Goal: Information Seeking & Learning: Learn about a topic

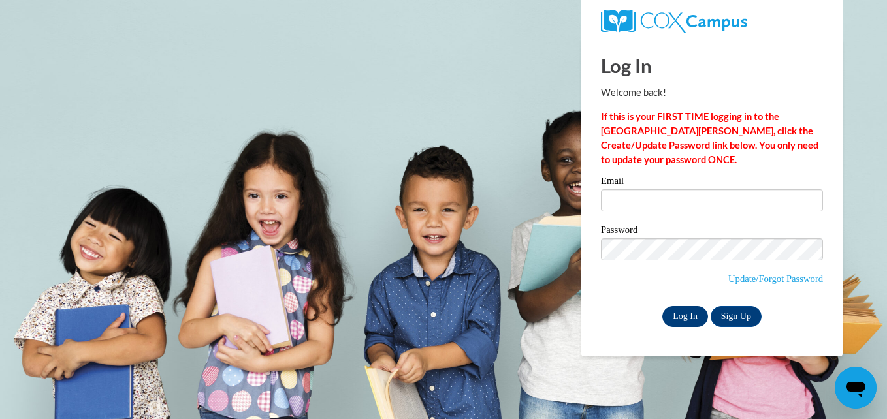
type input "emcrae8437@stu.southernregional.edu"
click at [679, 309] on input "Log In" at bounding box center [685, 316] width 46 height 21
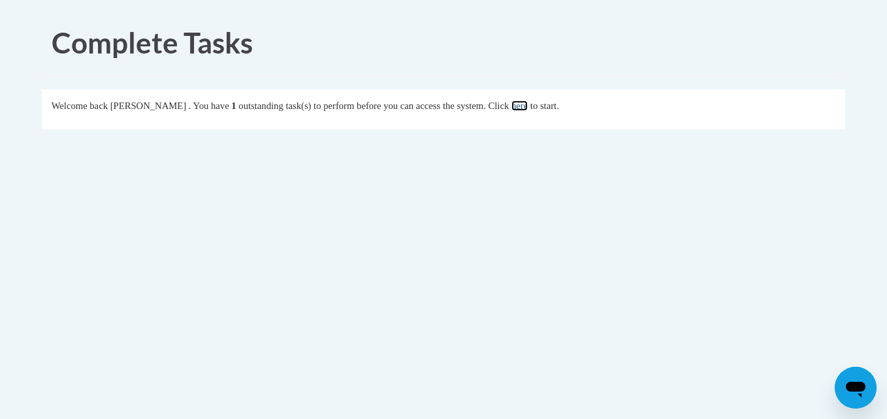
click at [528, 103] on link "here" at bounding box center [519, 106] width 16 height 10
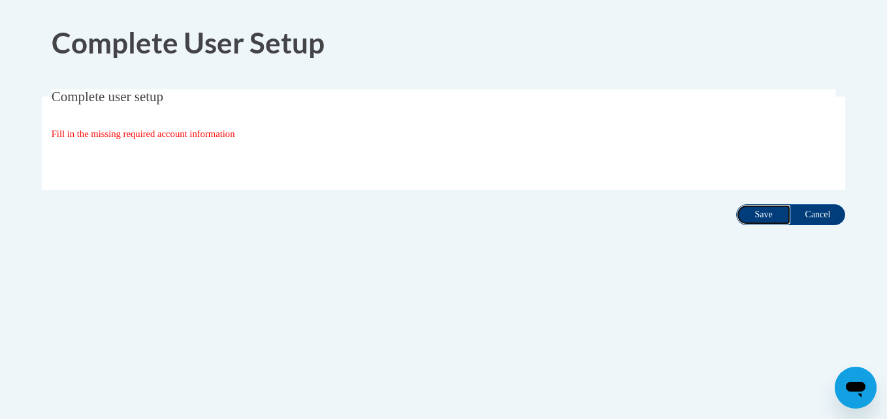
click at [754, 219] on input "Save" at bounding box center [763, 214] width 55 height 21
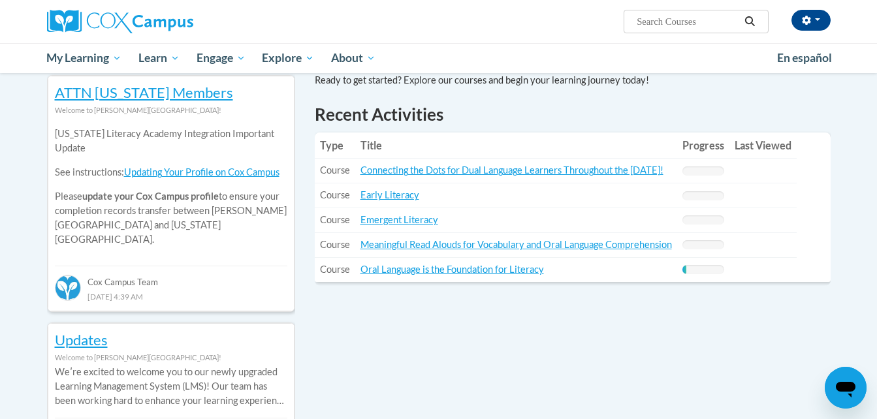
scroll to position [436, 0]
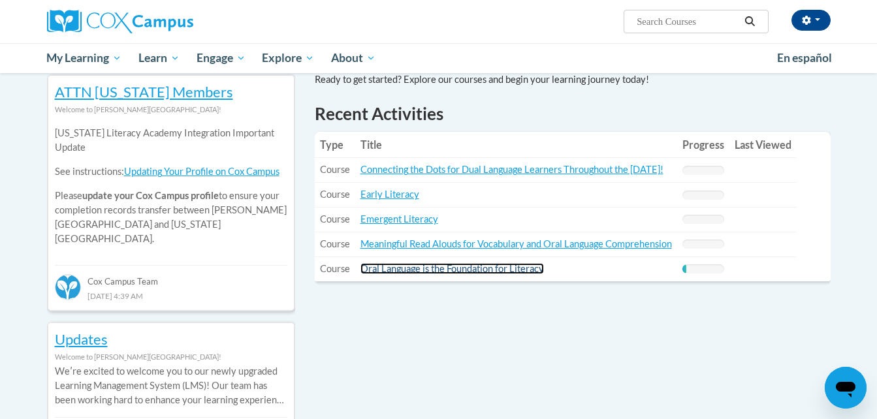
click at [488, 271] on link "Oral Language is the Foundation for Literacy" at bounding box center [451, 268] width 183 height 11
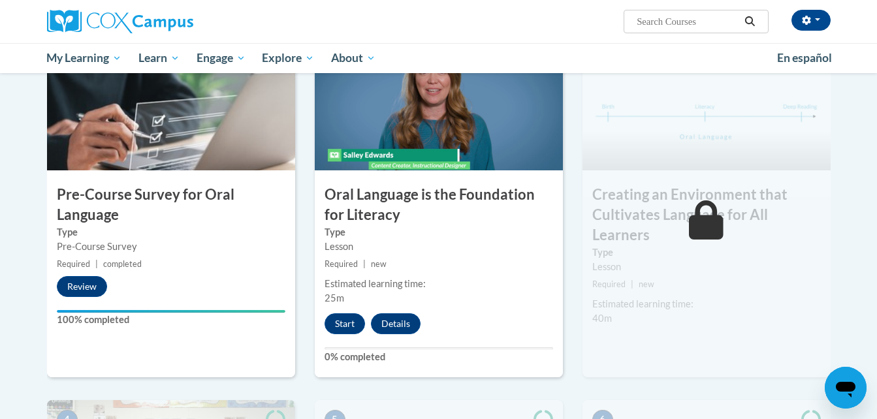
scroll to position [280, 0]
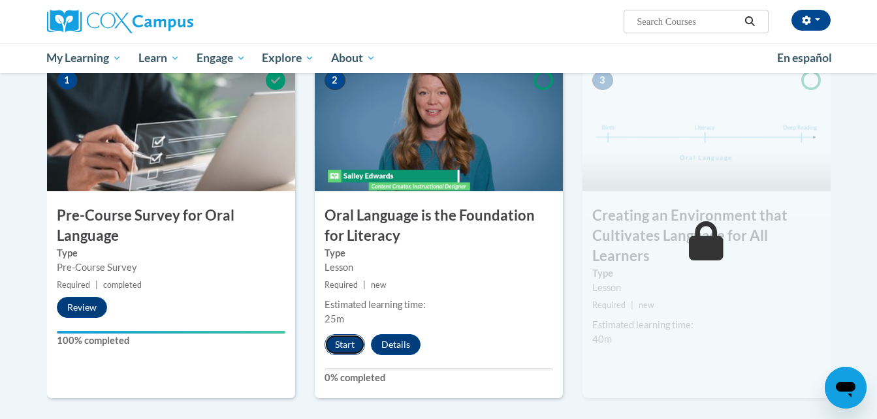
click at [342, 345] on button "Start" at bounding box center [345, 344] width 40 height 21
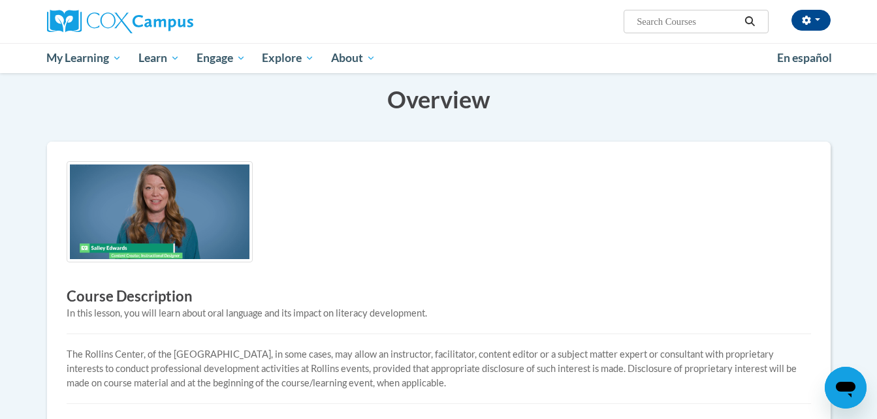
scroll to position [201, 0]
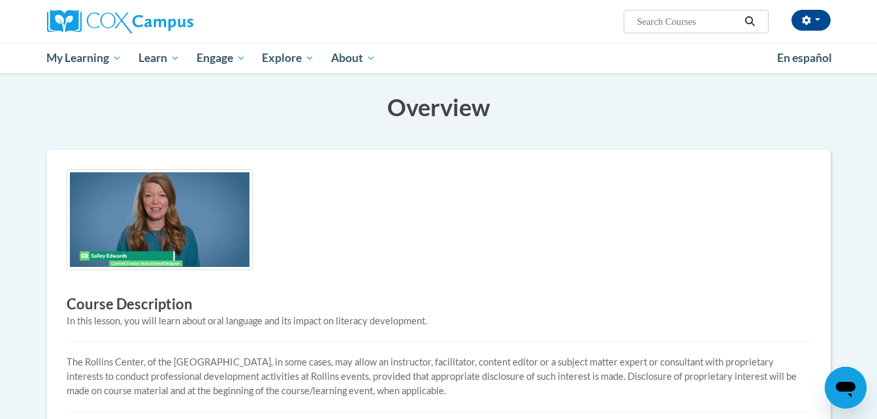
click at [204, 236] on img at bounding box center [160, 219] width 186 height 101
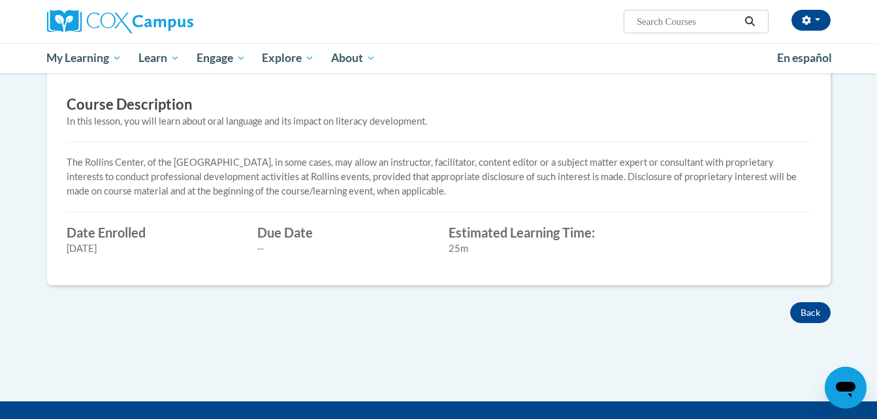
scroll to position [402, 0]
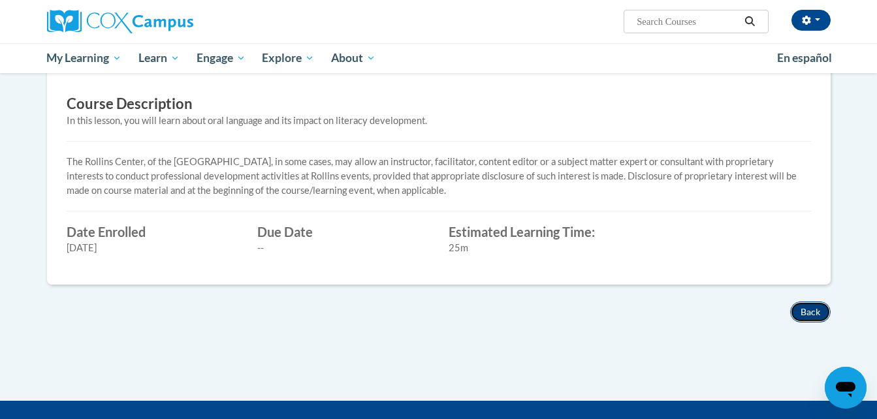
click at [799, 309] on button "Back" at bounding box center [810, 312] width 40 height 21
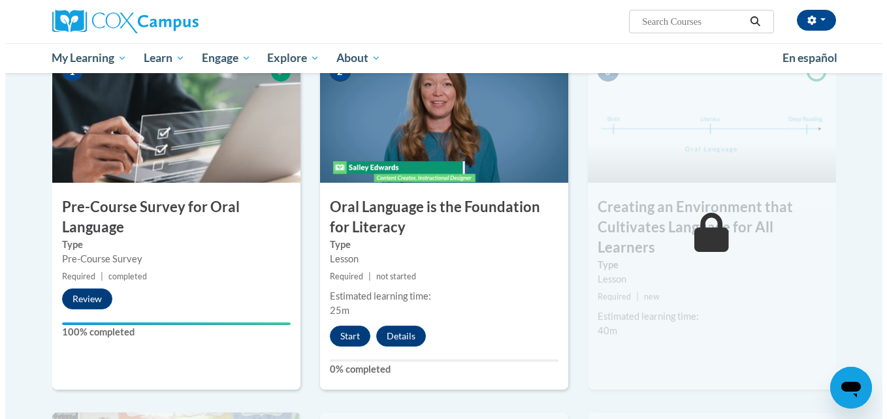
scroll to position [293, 0]
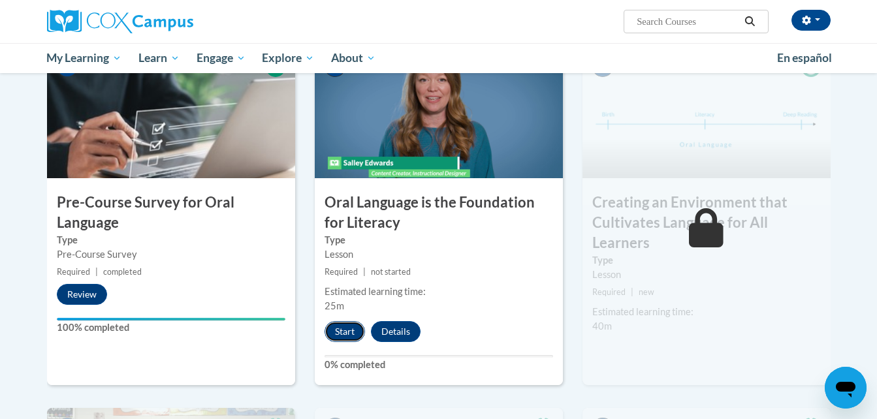
click at [349, 330] on button "Start" at bounding box center [345, 331] width 40 height 21
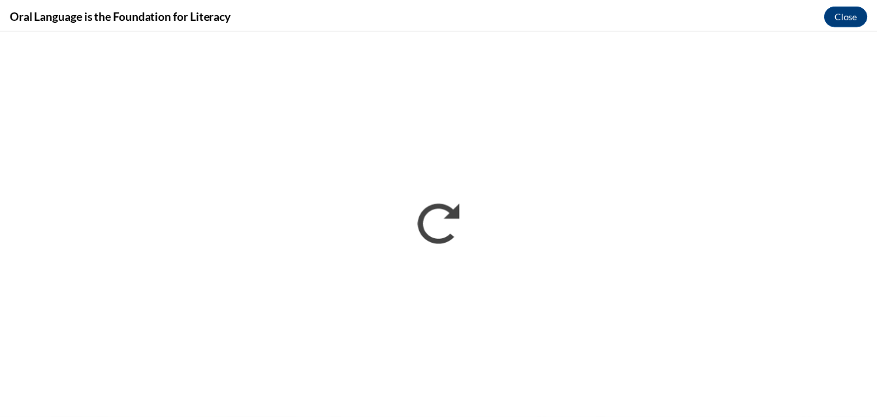
scroll to position [0, 0]
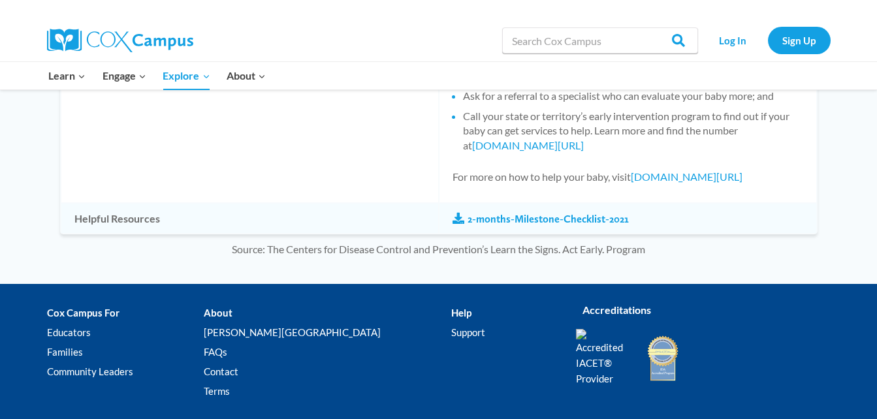
scroll to position [1344, 0]
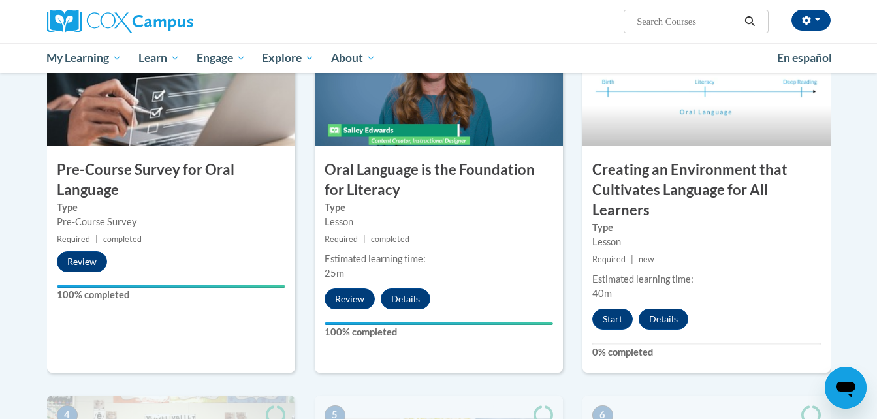
scroll to position [326, 0]
click at [449, 183] on h3 "Oral Language is the Foundation for Literacy" at bounding box center [439, 179] width 248 height 40
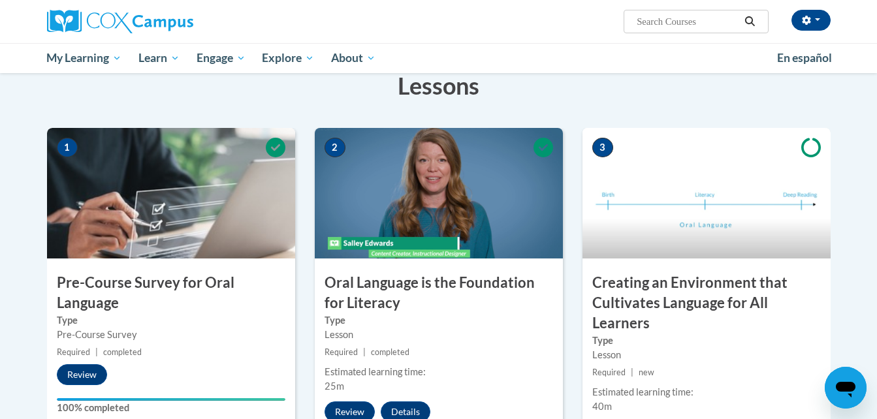
scroll to position [208, 0]
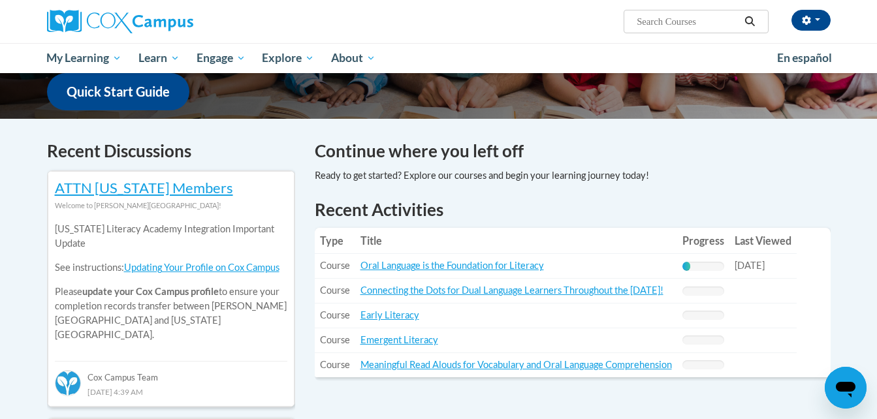
scroll to position [330, 0]
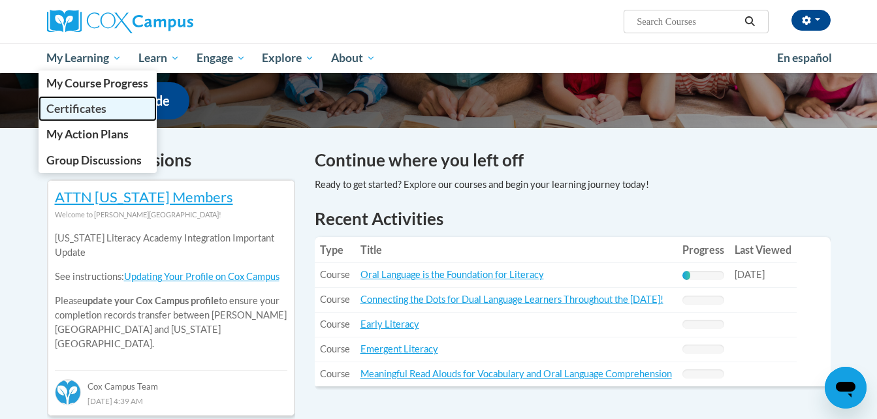
click at [131, 108] on link "Certificates" at bounding box center [98, 108] width 119 height 25
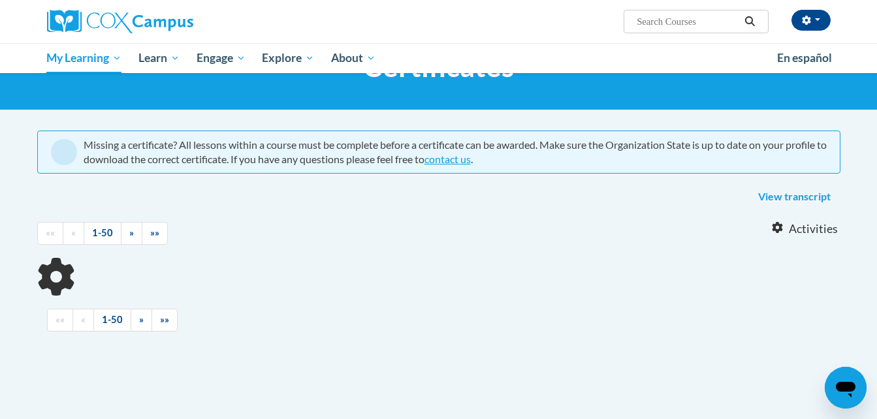
scroll to position [65, 0]
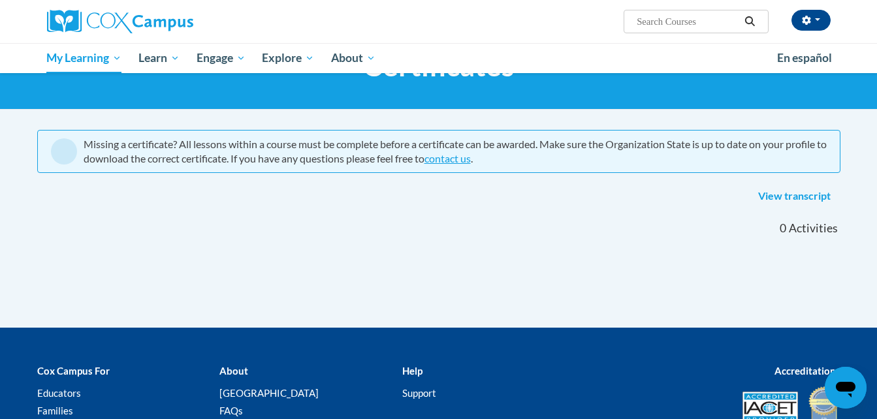
click at [814, 183] on xhtml "Missing a certificate? All lessons within a course must be complete before a ce…" at bounding box center [438, 168] width 803 height 77
click at [819, 200] on link "View transcript" at bounding box center [794, 196] width 92 height 21
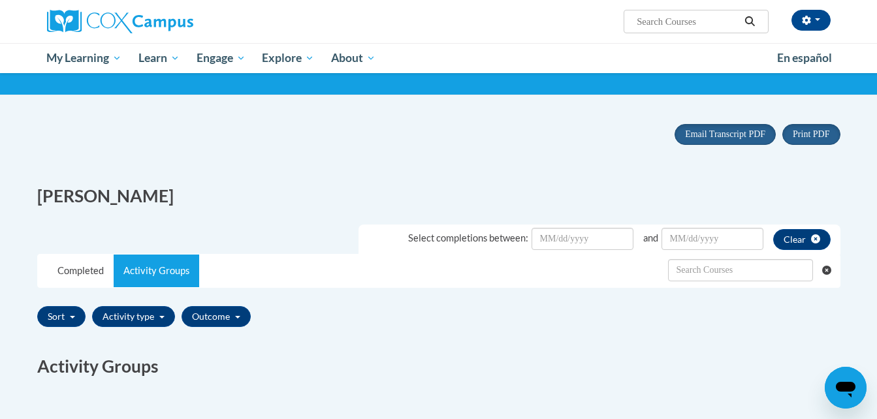
scroll to position [82, 0]
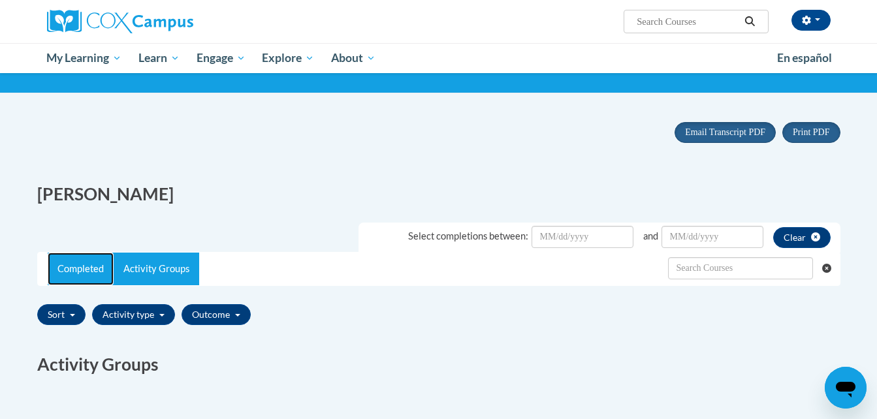
click at [74, 271] on link "Completed" at bounding box center [81, 269] width 66 height 33
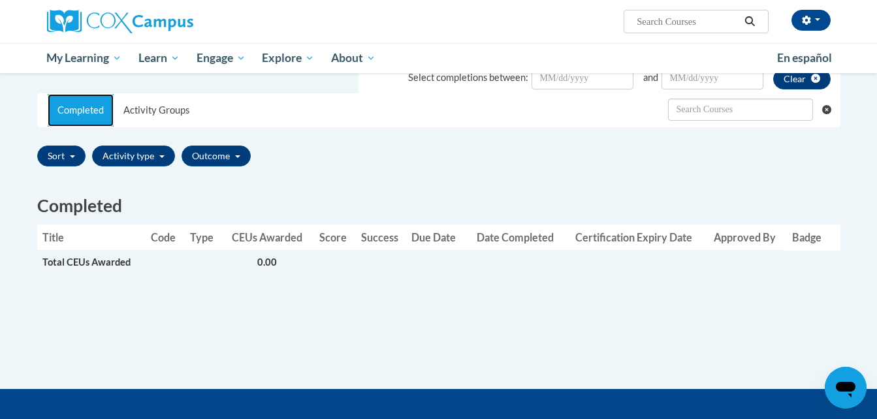
scroll to position [241, 0]
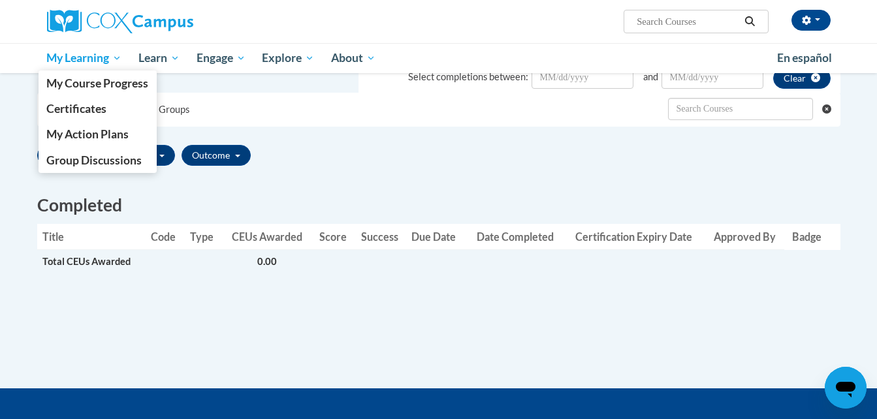
click at [116, 57] on span "My Learning" at bounding box center [83, 58] width 75 height 16
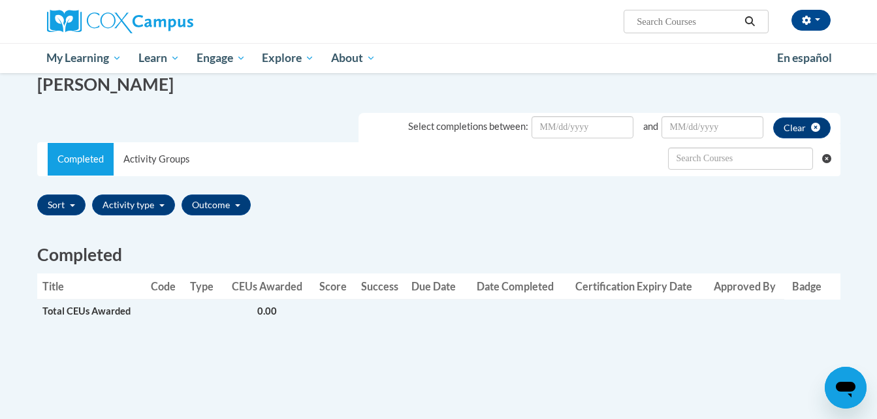
scroll to position [191, 0]
click at [565, 142] on div "Select completions between: and Clear" at bounding box center [599, 128] width 482 height 29
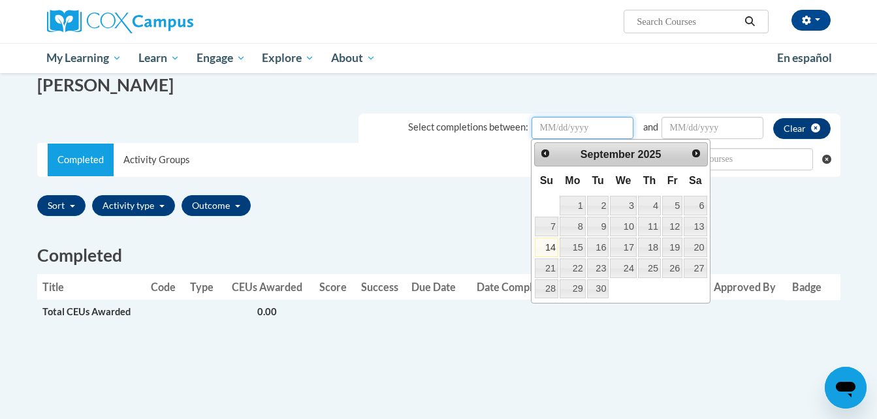
click at [565, 136] on input "Date Input" at bounding box center [583, 128] width 102 height 22
click at [549, 251] on link "14" at bounding box center [547, 248] width 24 height 20
type input "September/14/20252025"
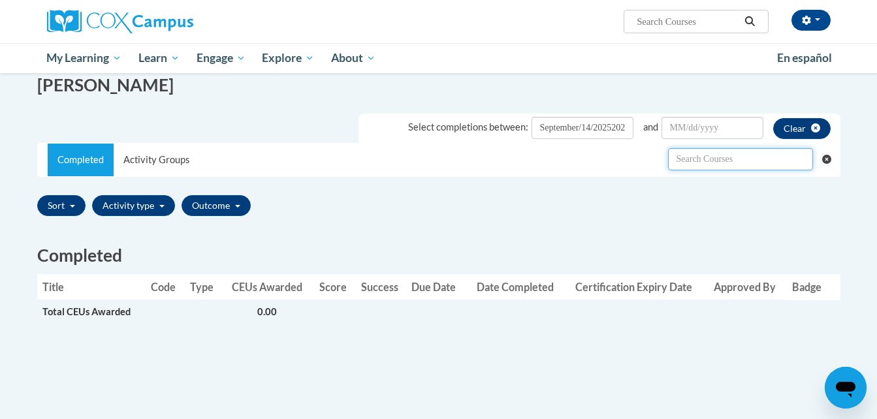
click at [712, 167] on input "text" at bounding box center [740, 159] width 145 height 22
click at [131, 202] on button "Activity type" at bounding box center [133, 205] width 83 height 21
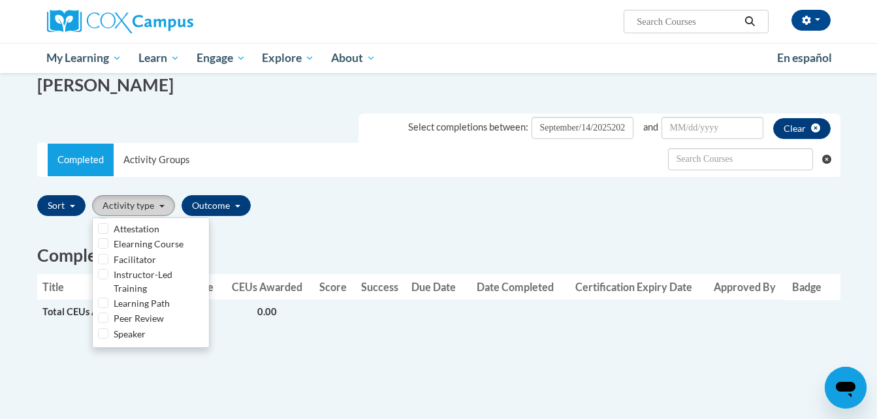
scroll to position [0, 0]
click at [154, 246] on label "Assessment" at bounding box center [138, 245] width 48 height 14
click at [108, 246] on input "Assessment" at bounding box center [103, 245] width 10 height 10
checkbox input "true"
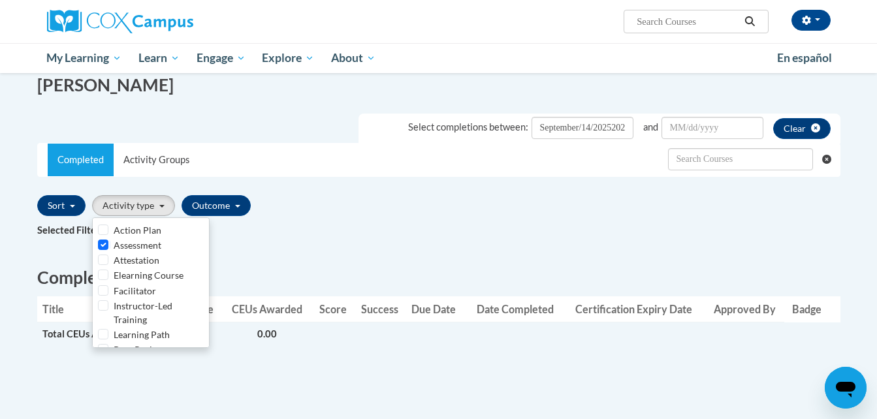
click at [262, 262] on div "Completed Title Code Type CEUs Awarded Score Success Due Date Date Completed Ce…" at bounding box center [438, 313] width 823 height 140
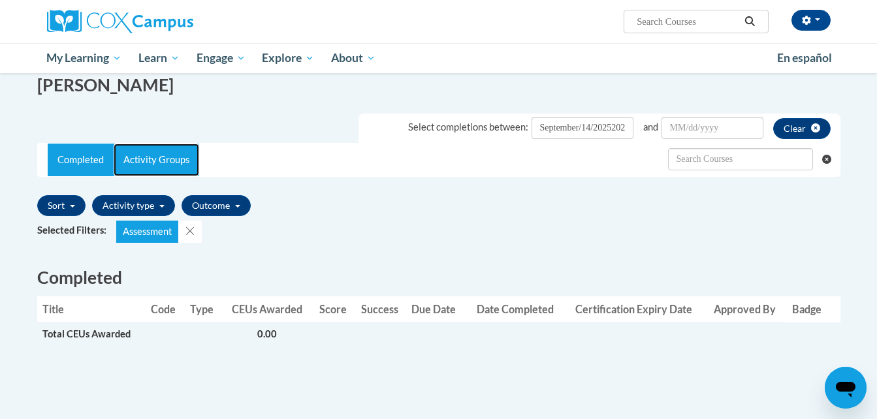
click at [167, 164] on link "Activity Groups" at bounding box center [157, 160] width 86 height 33
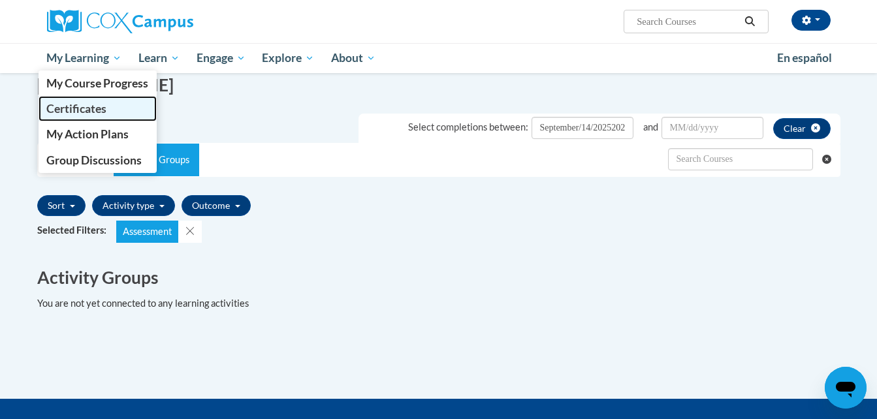
click at [124, 107] on link "Certificates" at bounding box center [98, 108] width 119 height 25
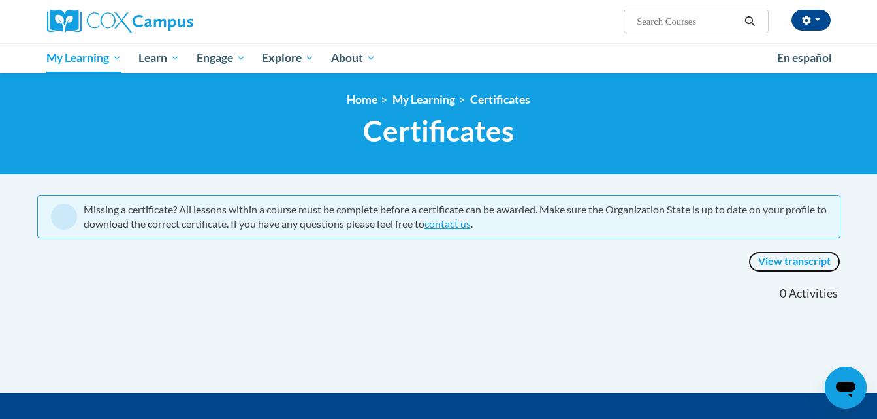
click at [774, 256] on link "View transcript" at bounding box center [794, 261] width 92 height 21
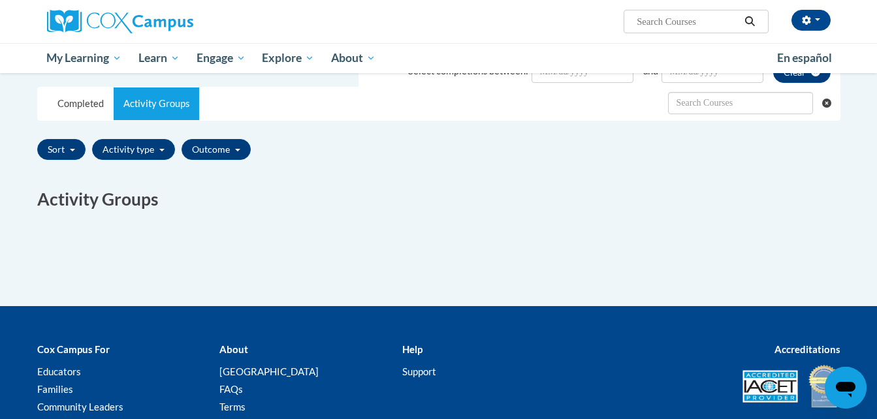
scroll to position [265, 0]
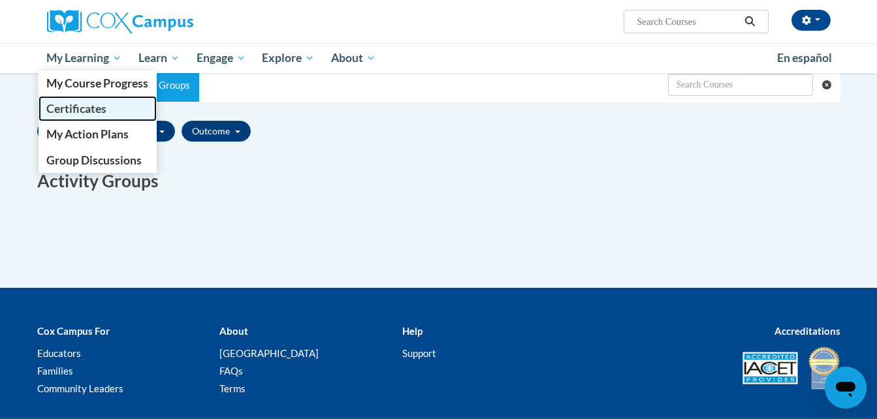
click at [114, 110] on link "Certificates" at bounding box center [98, 108] width 119 height 25
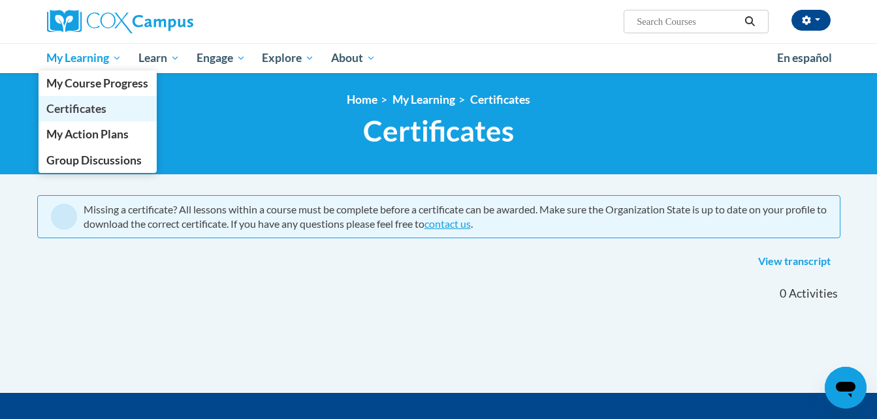
click at [106, 98] on link "Certificates" at bounding box center [98, 108] width 119 height 25
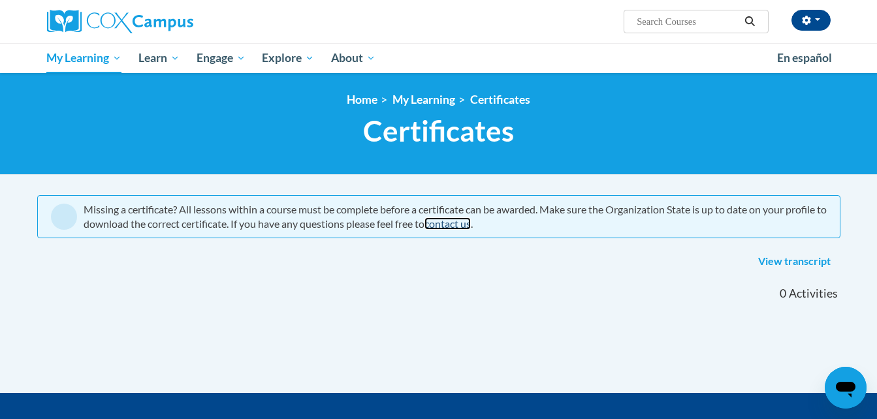
click at [471, 227] on link "contact us" at bounding box center [447, 223] width 46 height 12
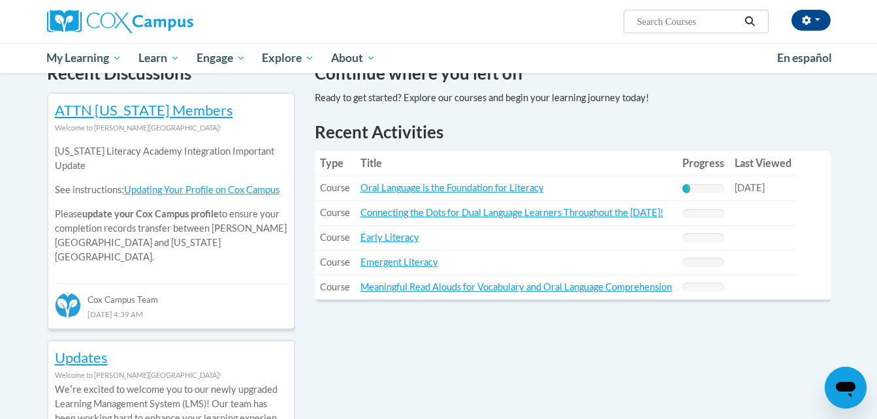
scroll to position [418, 0]
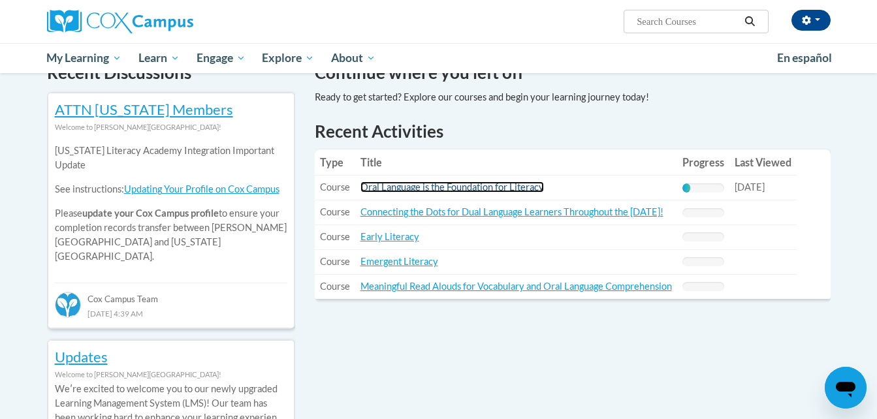
click at [466, 188] on link "Oral Language is the Foundation for Literacy" at bounding box center [451, 187] width 183 height 11
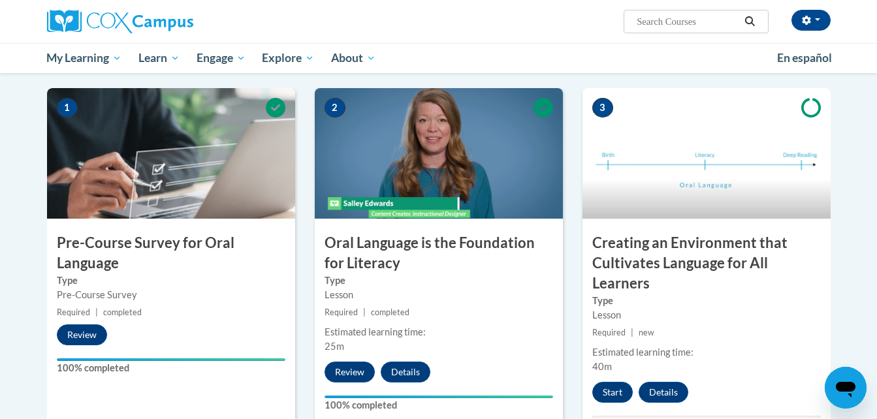
scroll to position [244, 0]
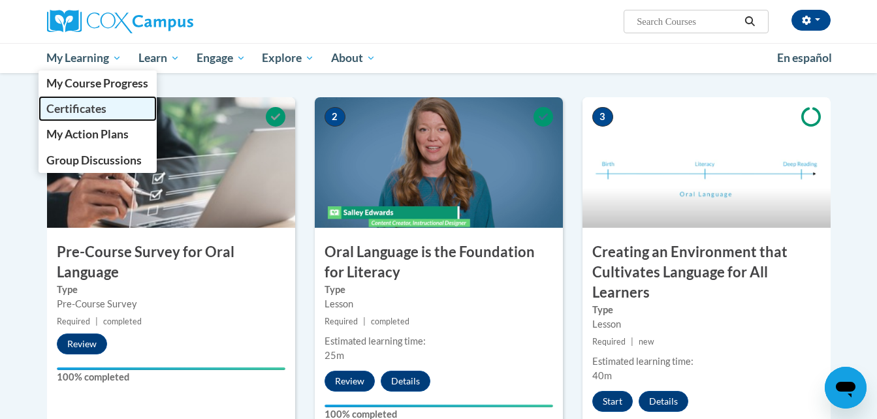
click at [113, 110] on link "Certificates" at bounding box center [98, 108] width 119 height 25
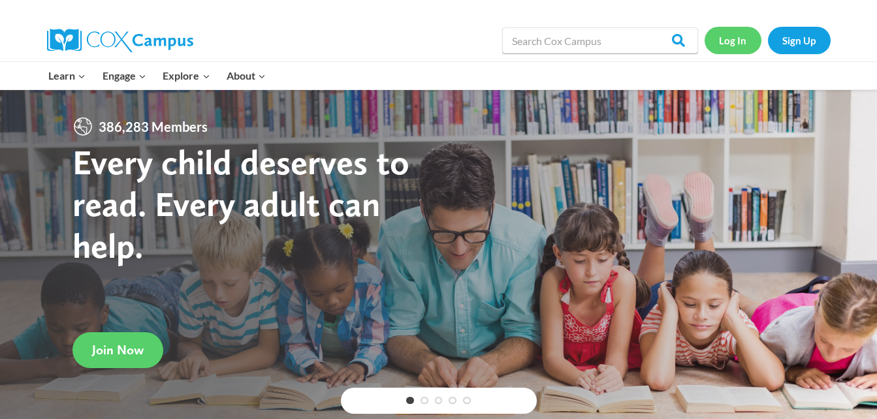
click at [735, 33] on link "Log In" at bounding box center [733, 40] width 57 height 27
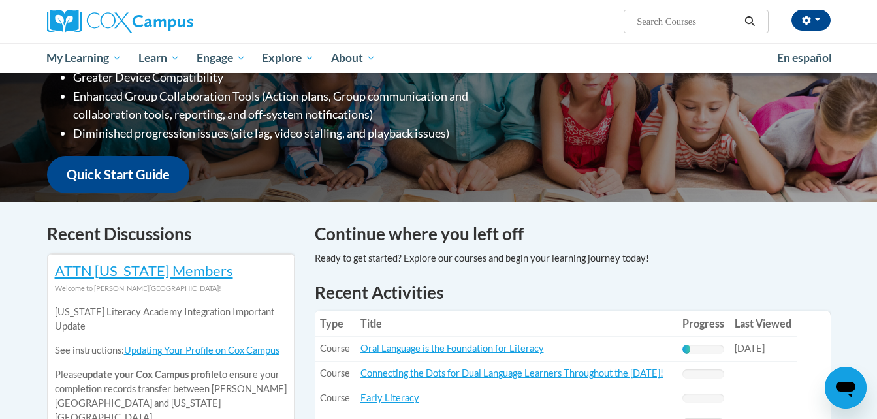
scroll to position [419, 0]
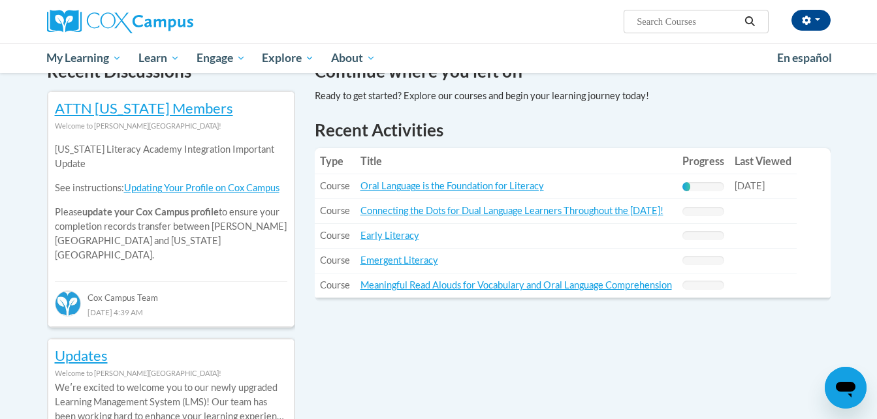
click at [724, 183] on div "20% Complete" at bounding box center [703, 186] width 42 height 9
click at [532, 180] on link "Oral Language is the Foundation for Literacy" at bounding box center [451, 185] width 183 height 11
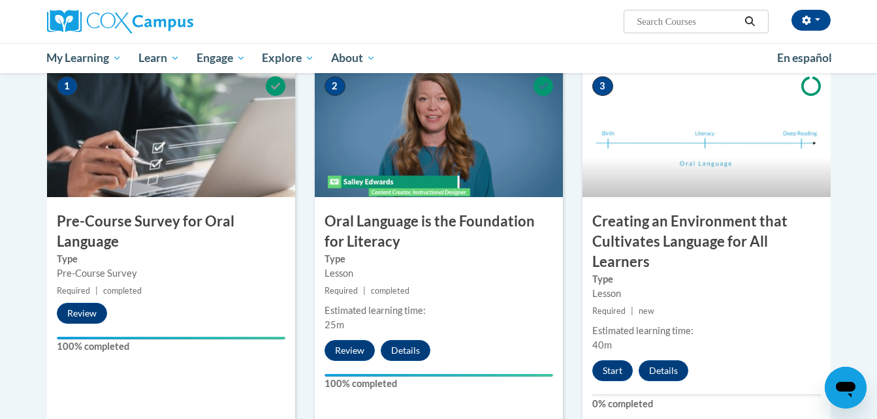
scroll to position [275, 0]
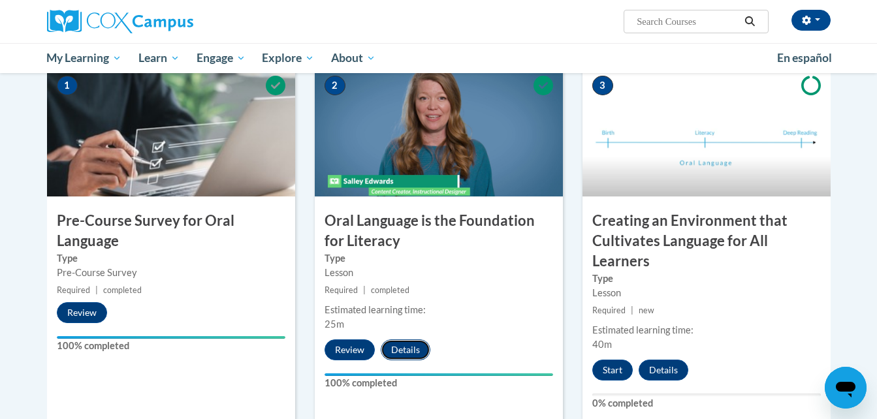
click at [413, 342] on button "Details" at bounding box center [406, 350] width 50 height 21
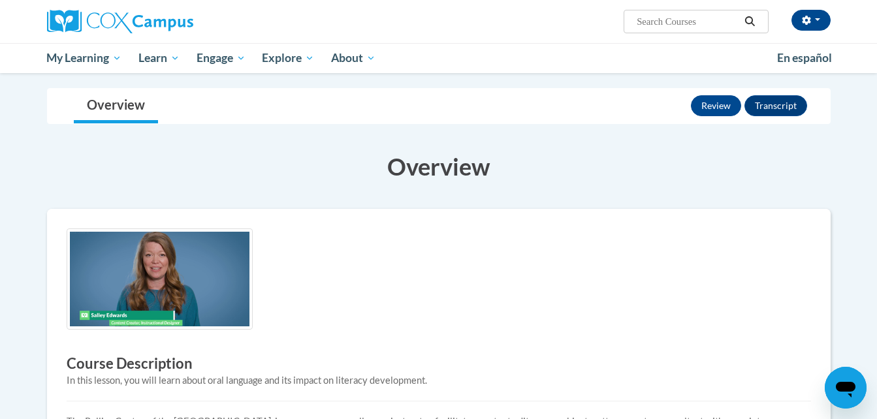
scroll to position [89, 0]
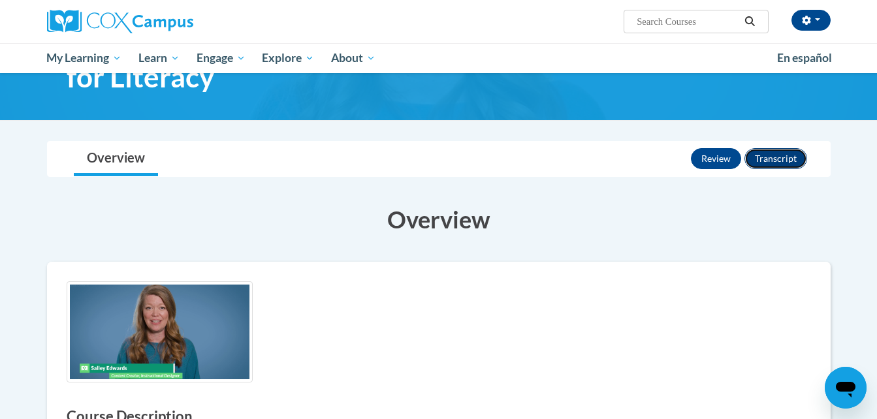
click at [769, 158] on button "Transcript" at bounding box center [775, 158] width 63 height 21
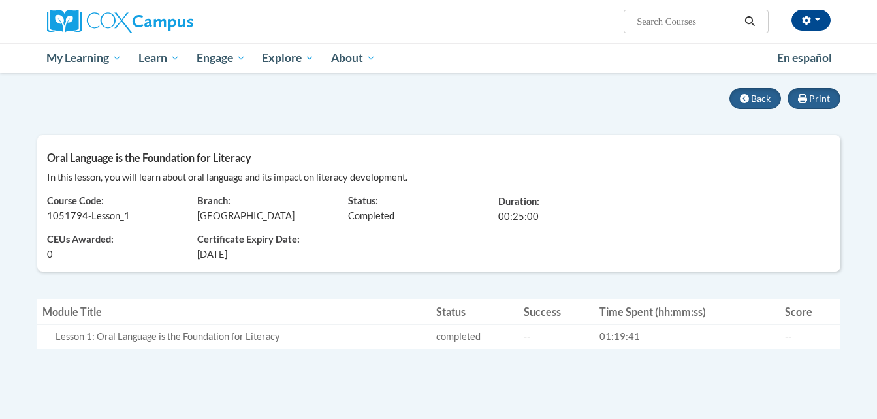
scroll to position [106, 0]
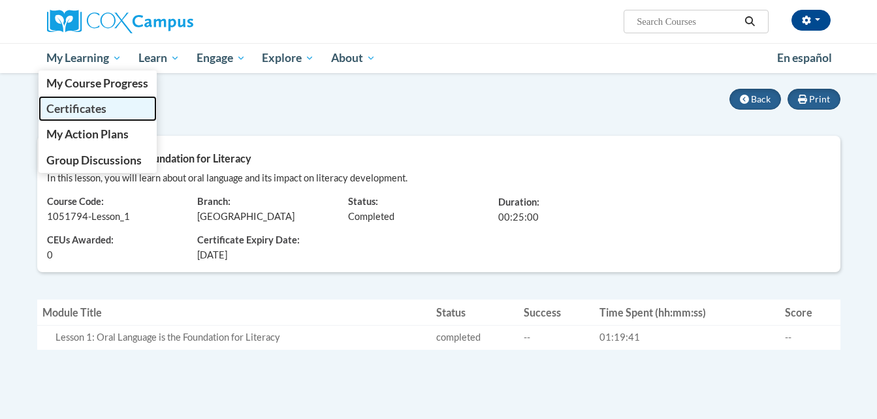
click at [104, 101] on link "Certificates" at bounding box center [98, 108] width 119 height 25
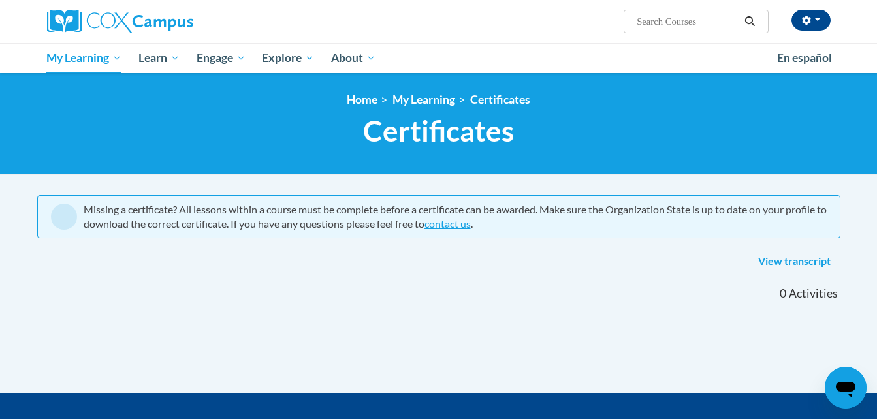
click at [716, 24] on input "Search..." at bounding box center [687, 22] width 104 height 16
type input "ecce 2115"
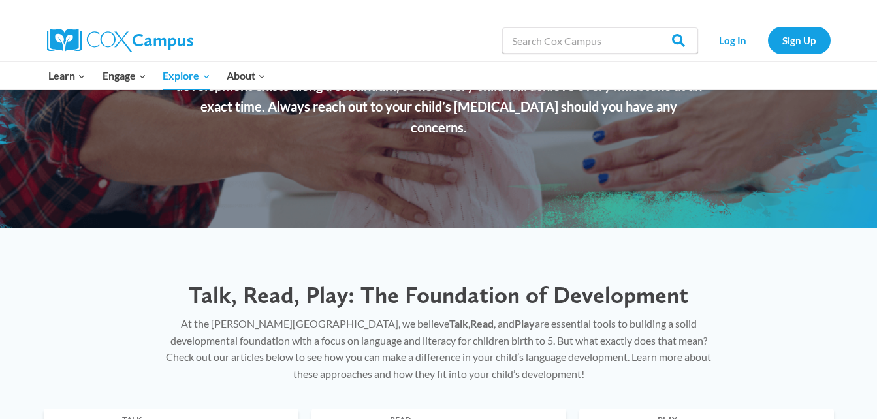
scroll to position [178, 0]
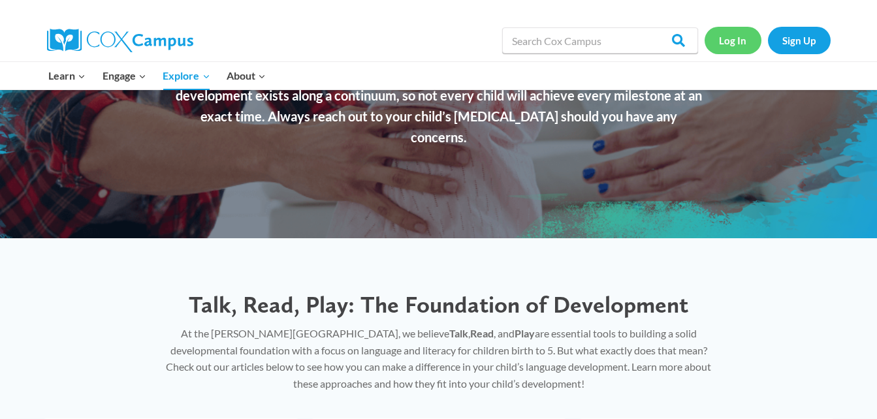
click at [720, 40] on link "Log In" at bounding box center [733, 40] width 57 height 27
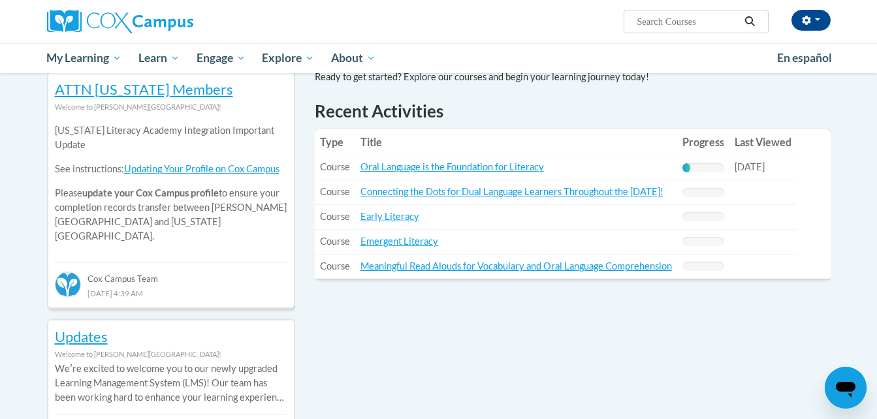
scroll to position [439, 0]
click at [507, 167] on link "Oral Language is the Foundation for Literacy" at bounding box center [451, 166] width 183 height 11
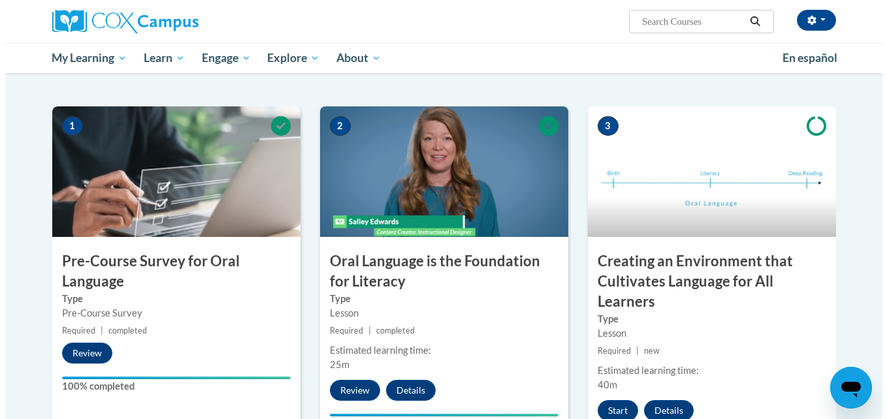
scroll to position [238, 0]
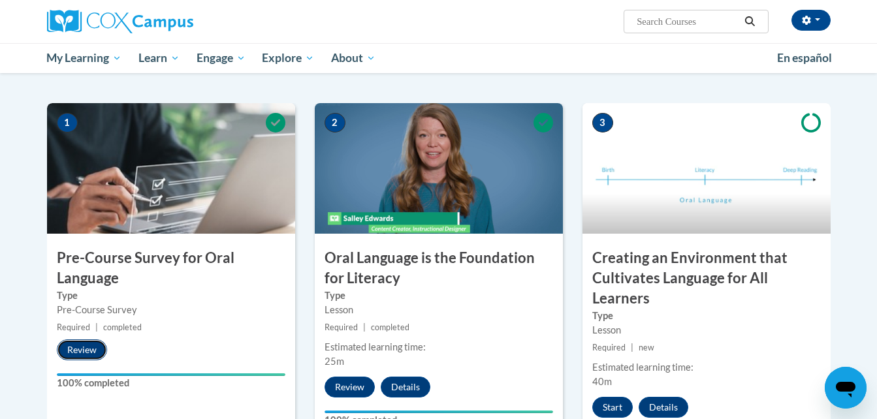
click at [84, 350] on button "Review" at bounding box center [82, 350] width 50 height 21
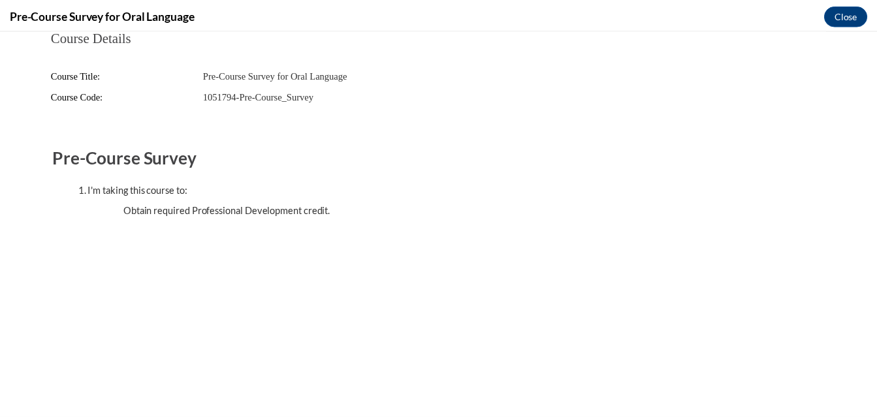
scroll to position [0, 0]
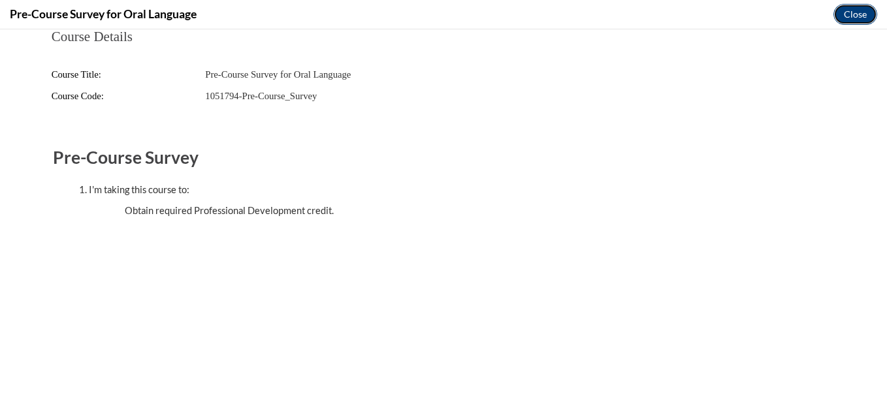
click at [861, 8] on button "Close" at bounding box center [855, 14] width 44 height 21
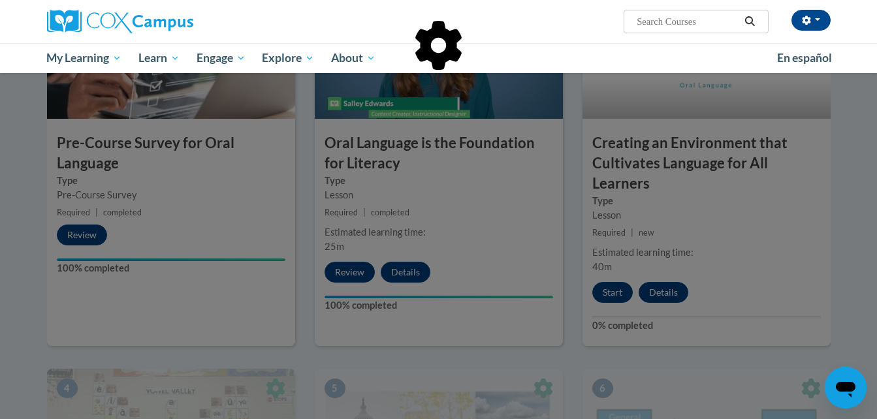
scroll to position [353, 0]
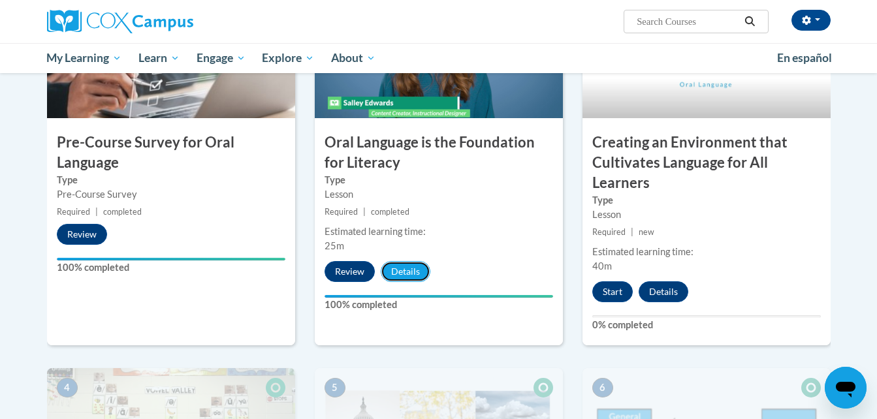
click at [403, 270] on button "Details" at bounding box center [406, 271] width 50 height 21
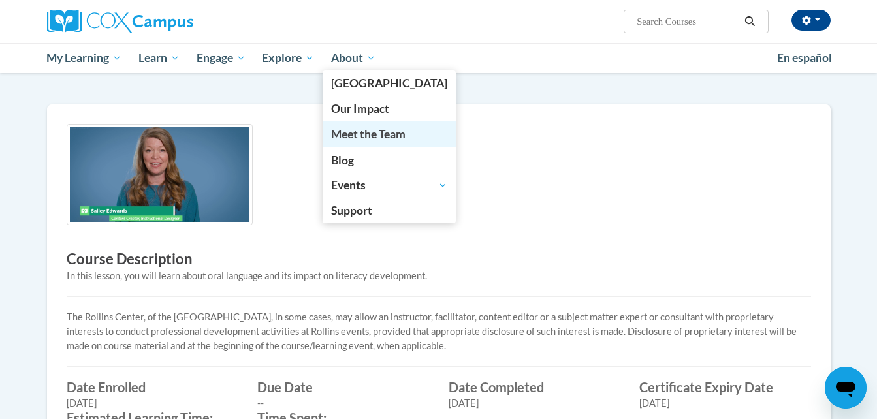
scroll to position [246, 0]
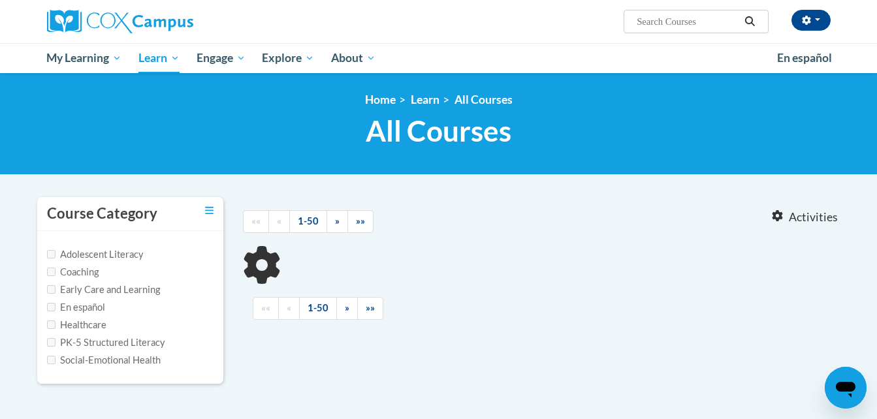
type input "ecce 2115"
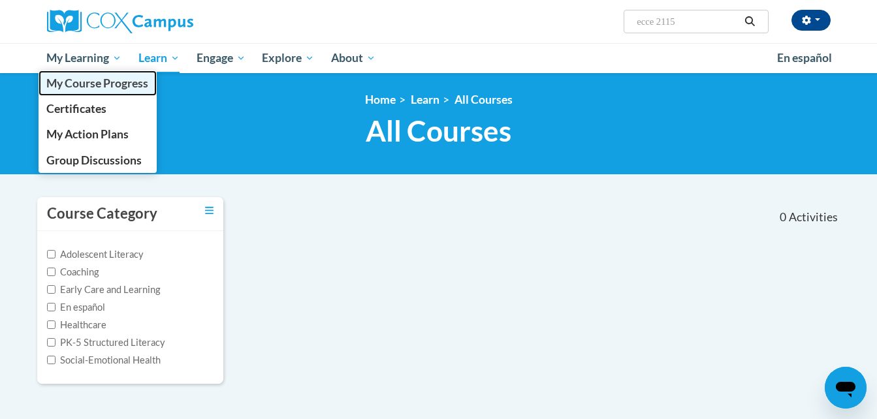
click at [108, 86] on span "My Course Progress" at bounding box center [97, 83] width 102 height 14
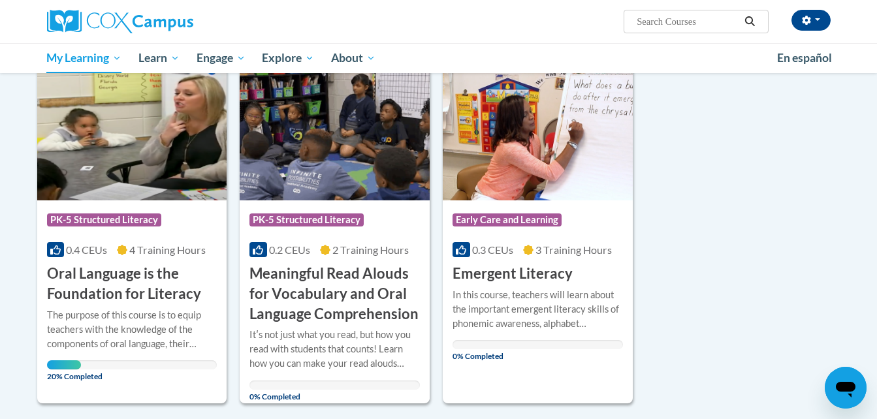
scroll to position [168, 0]
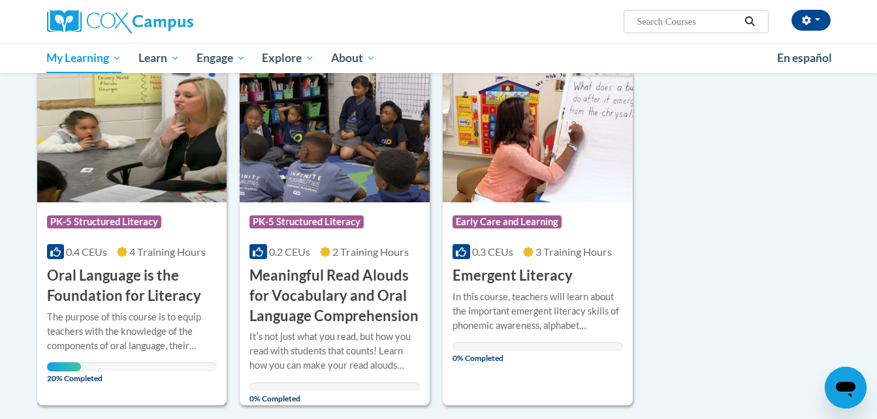
click at [110, 284] on h3 "Oral Language is the Foundation for Literacy" at bounding box center [132, 286] width 170 height 40
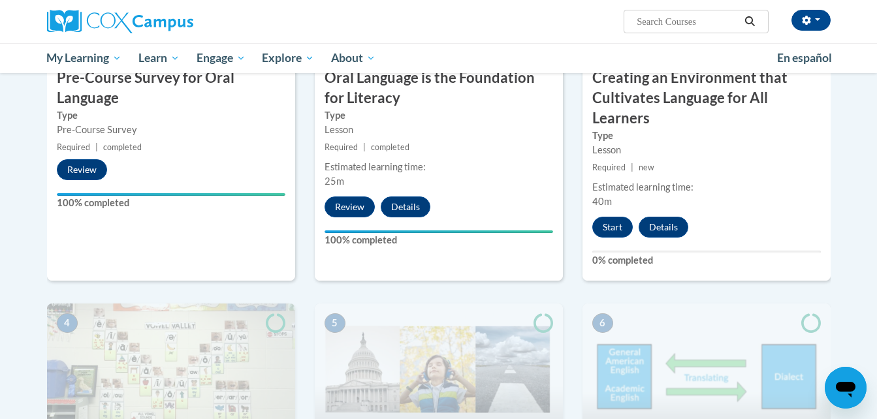
scroll to position [420, 0]
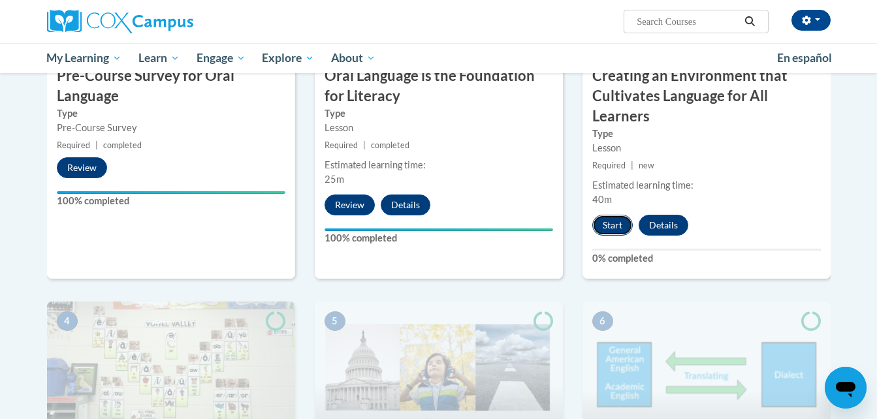
click at [609, 223] on button "Start" at bounding box center [612, 225] width 40 height 21
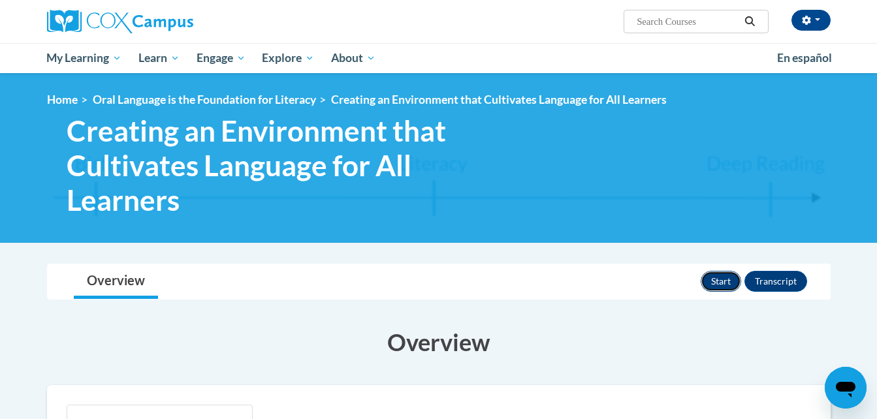
click at [716, 275] on button "Start" at bounding box center [721, 281] width 40 height 21
